Goal: Information Seeking & Learning: Learn about a topic

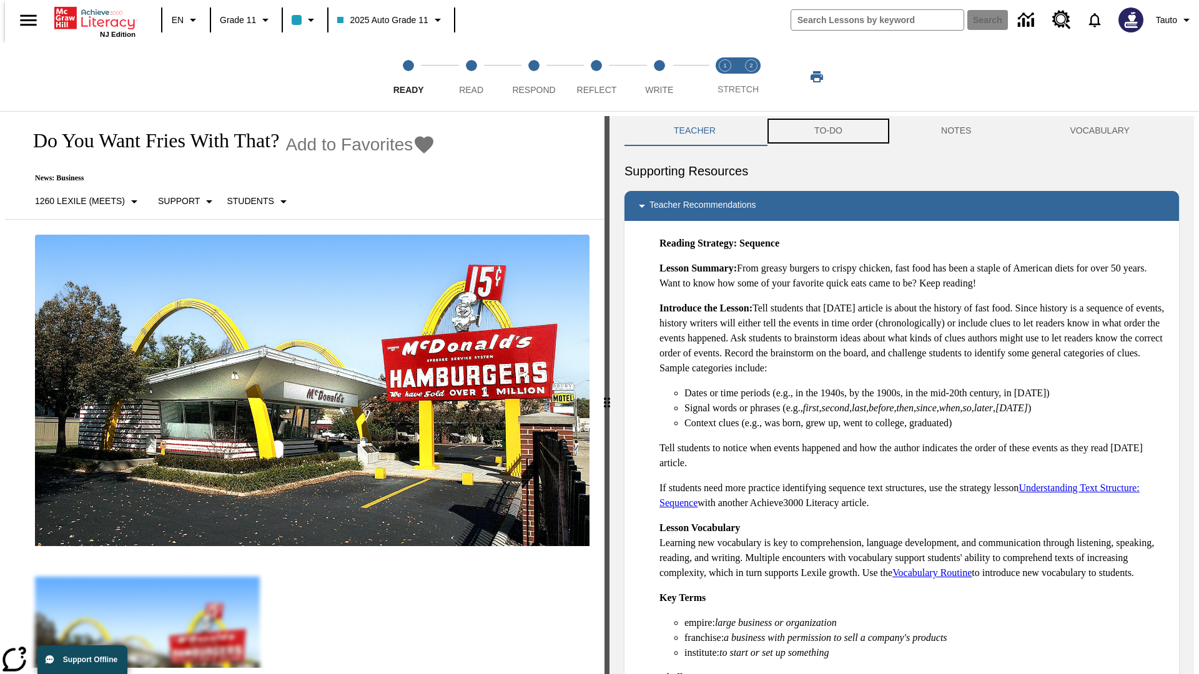
click at [827, 131] on button "TO-DO" at bounding box center [828, 131] width 127 height 30
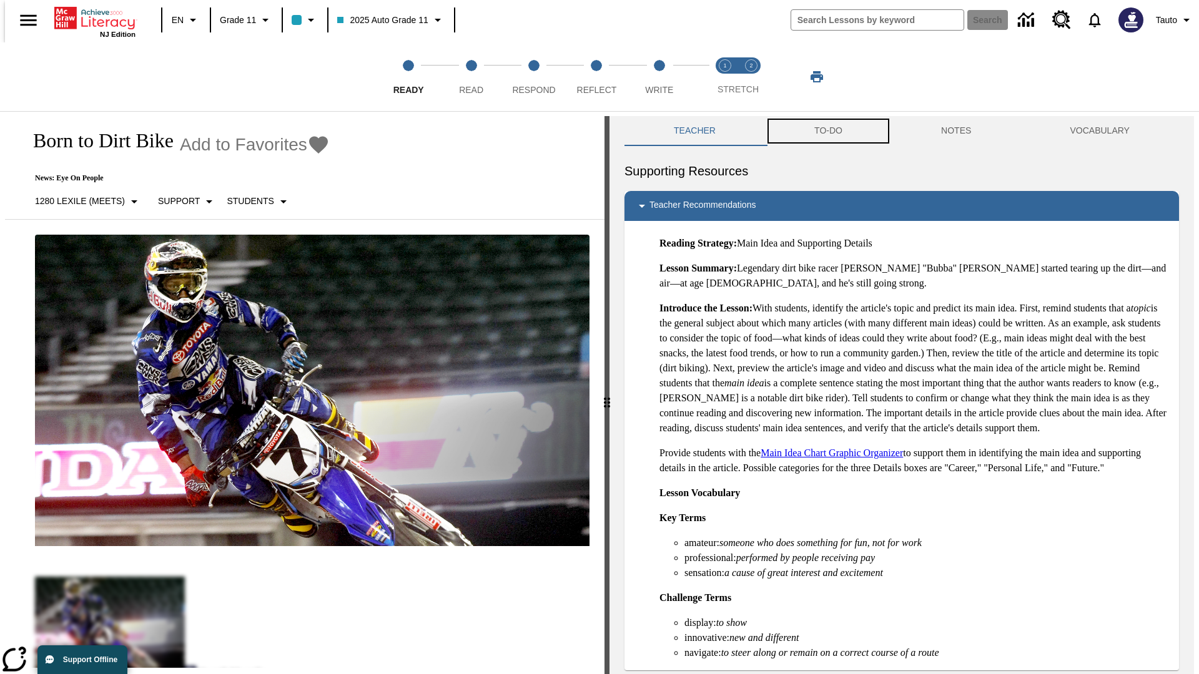
click at [827, 131] on button "TO-DO" at bounding box center [828, 131] width 127 height 30
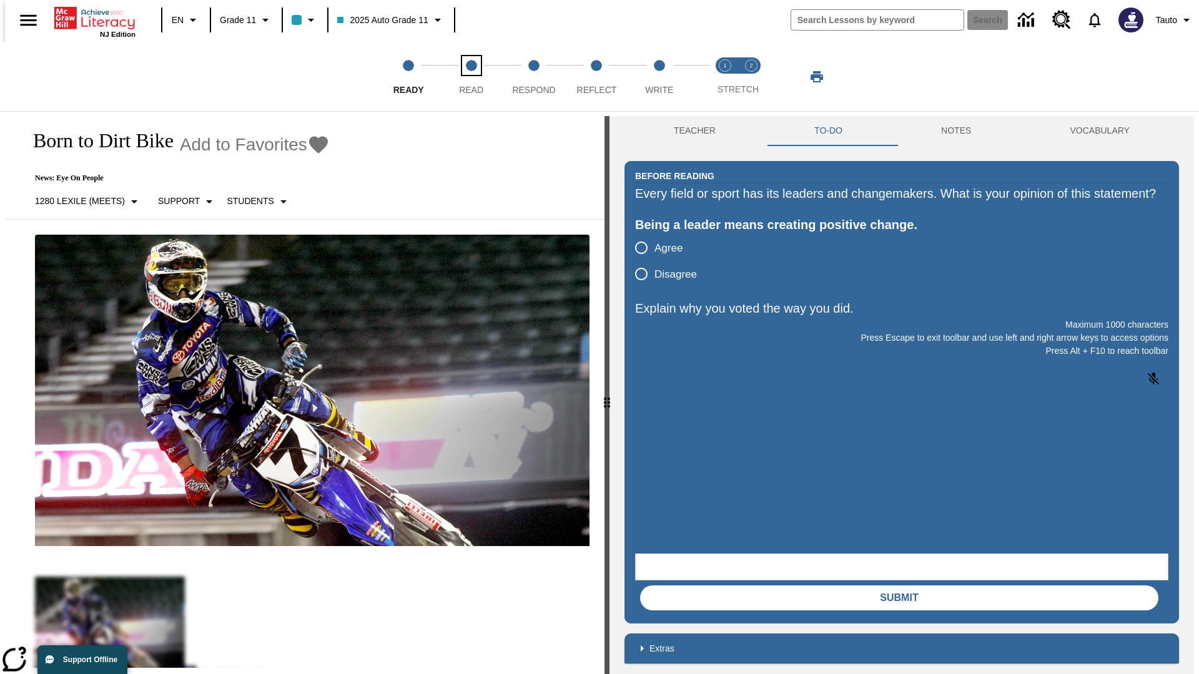
click at [471, 77] on span "Read" at bounding box center [471, 85] width 24 height 22
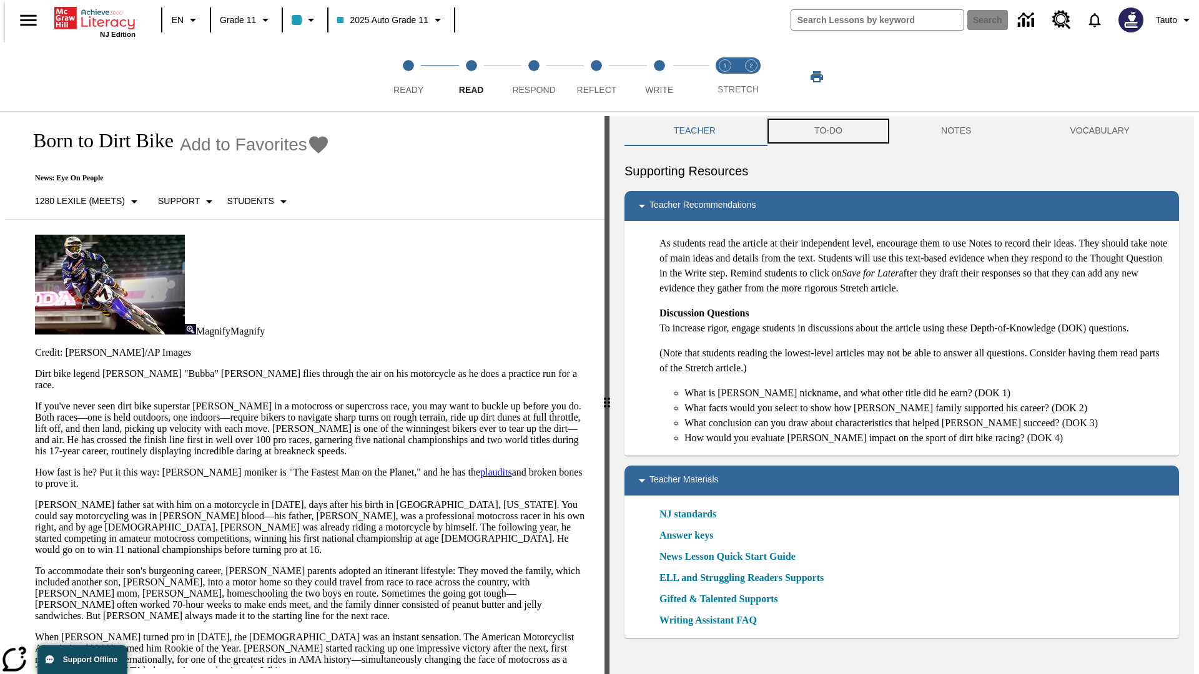
scroll to position [1, 0]
click at [827, 131] on button "TO-DO" at bounding box center [828, 130] width 127 height 30
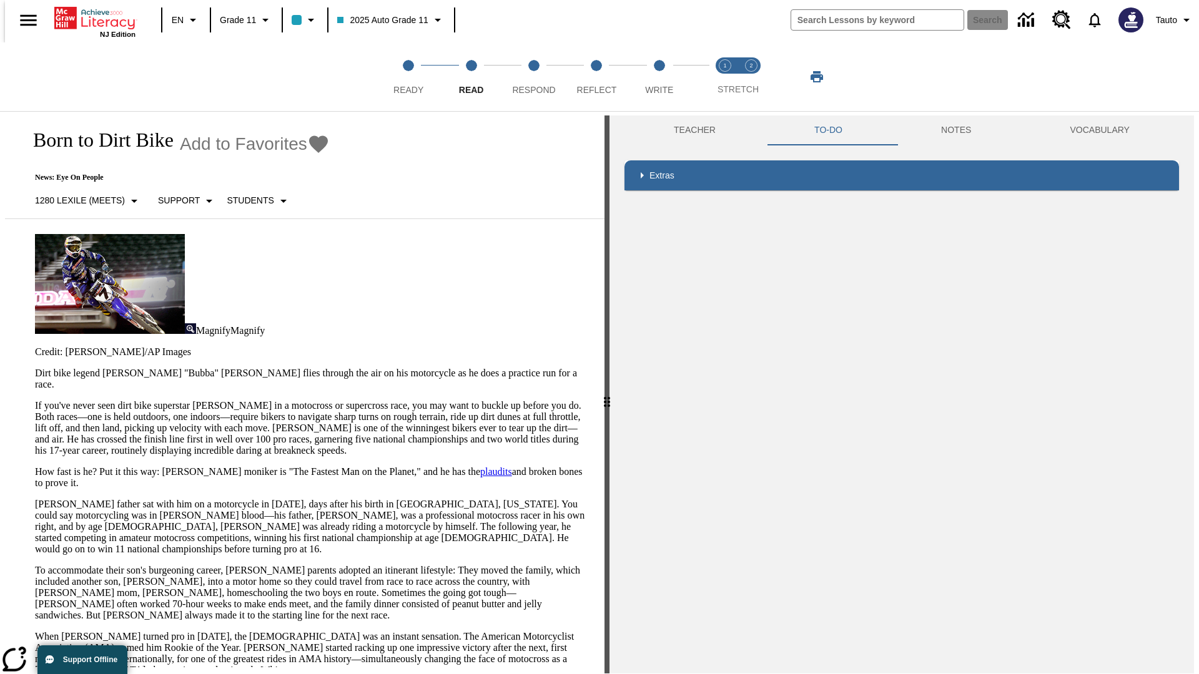
click at [35, 400] on p "If you've never seen dirt bike superstar [PERSON_NAME] in a motocross or superc…" at bounding box center [312, 428] width 554 height 56
